Goal: Navigation & Orientation: Find specific page/section

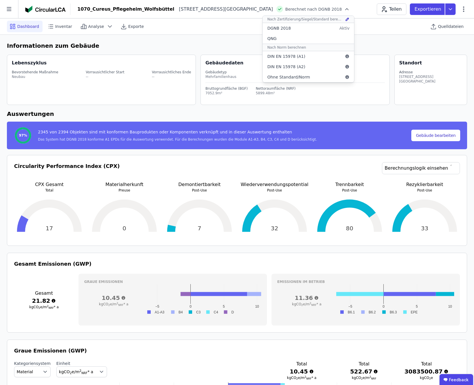
click at [43, 317] on div "Gesamt 21.82 kgCO 2 e/m 2 NRF * a" at bounding box center [44, 300] width 60 height 52
click at [315, 28] on div "Dashboard Inventar Analyse Exporte Quelldateien" at bounding box center [237, 26] width 460 height 16
click at [453, 26] on span "Quelldateien" at bounding box center [451, 27] width 26 height 6
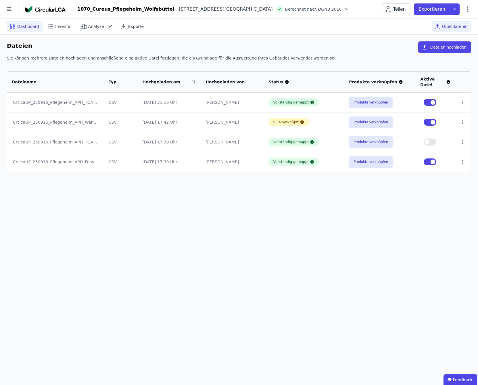
click at [23, 28] on span "Dashboard" at bounding box center [28, 27] width 22 height 6
